Goal: Task Accomplishment & Management: Manage account settings

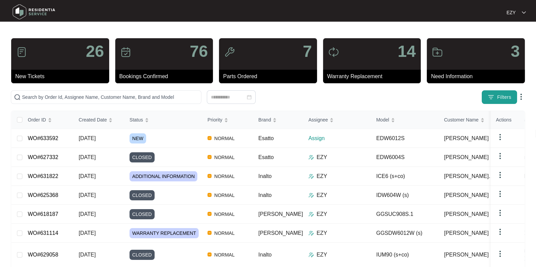
click at [502, 100] on span "Filters" at bounding box center [504, 97] width 14 height 7
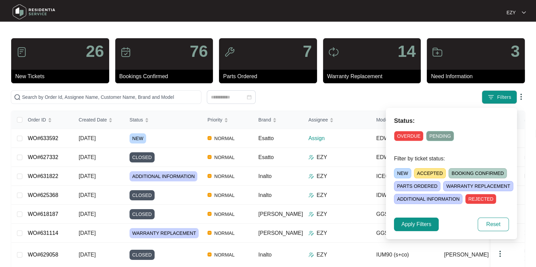
click at [398, 169] on span "NEW" at bounding box center [402, 173] width 17 height 10
click at [422, 222] on span "Apply Filters" at bounding box center [416, 225] width 30 height 8
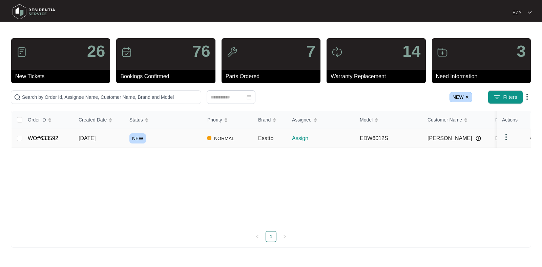
click at [176, 142] on div "NEW" at bounding box center [165, 138] width 73 height 10
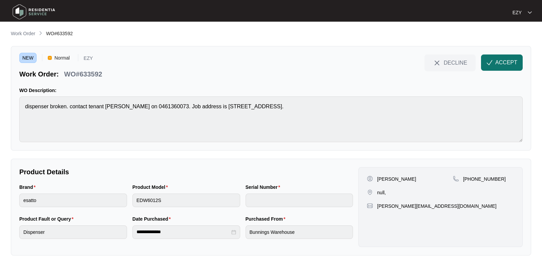
click at [494, 62] on button "ACCEPT" at bounding box center [502, 63] width 42 height 16
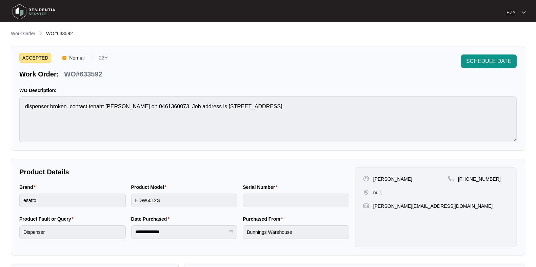
click at [85, 77] on p "WO#633592" at bounding box center [83, 73] width 38 height 9
copy div "WO#633592 SCHEDULE DATE"
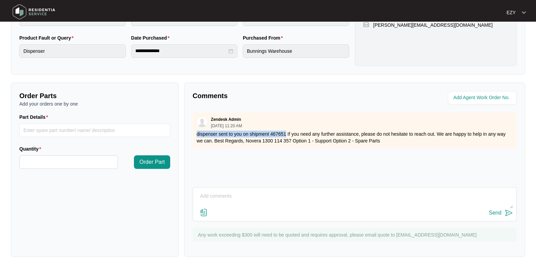
drag, startPoint x: 195, startPoint y: 131, endPoint x: 285, endPoint y: 135, distance: 90.5
click at [285, 135] on div "Zendesk Admin [DATE] 11:20 AM dispenser sent to you on shipment 467651 If you n…" at bounding box center [354, 131] width 324 height 36
copy p "dispenser sent to you on shipment 467651"
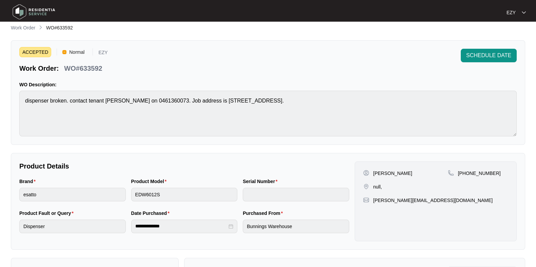
scroll to position [0, 0]
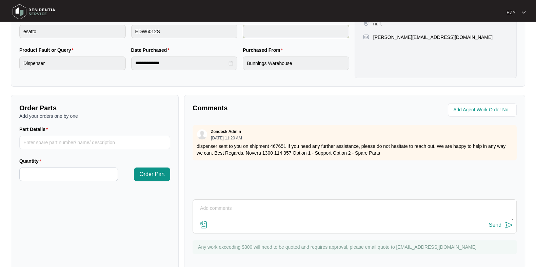
click at [296, 206] on textarea at bounding box center [354, 212] width 316 height 18
